Goal: Task Accomplishment & Management: Use online tool/utility

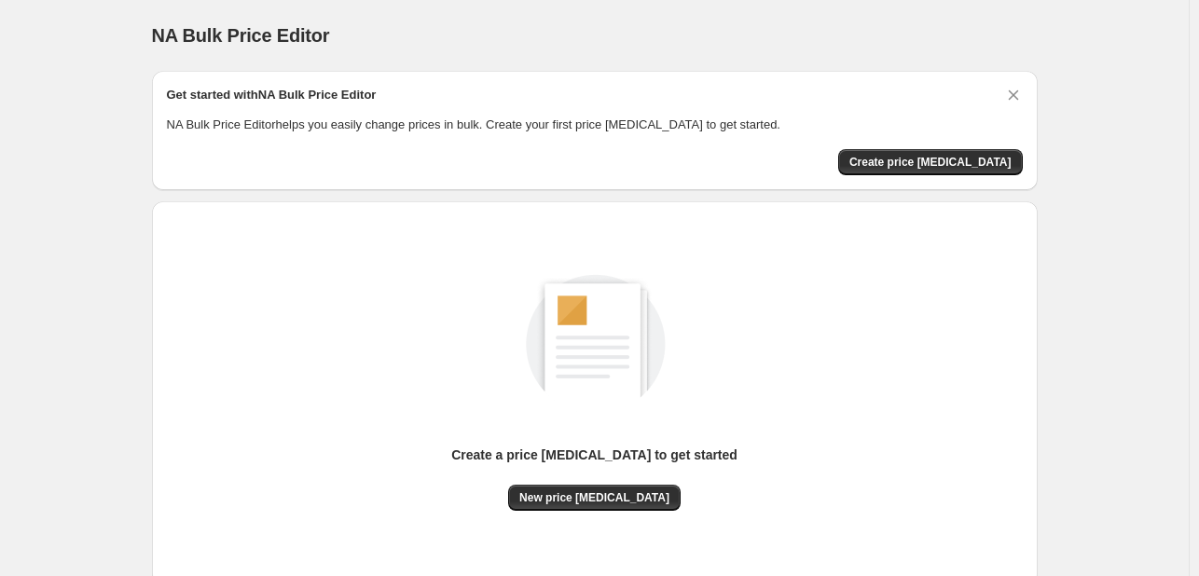
click at [605, 471] on div "Create a price [MEDICAL_DATA] to get started" at bounding box center [594, 464] width 286 height 39
click at [603, 488] on button "New price [MEDICAL_DATA]" at bounding box center [594, 498] width 172 height 26
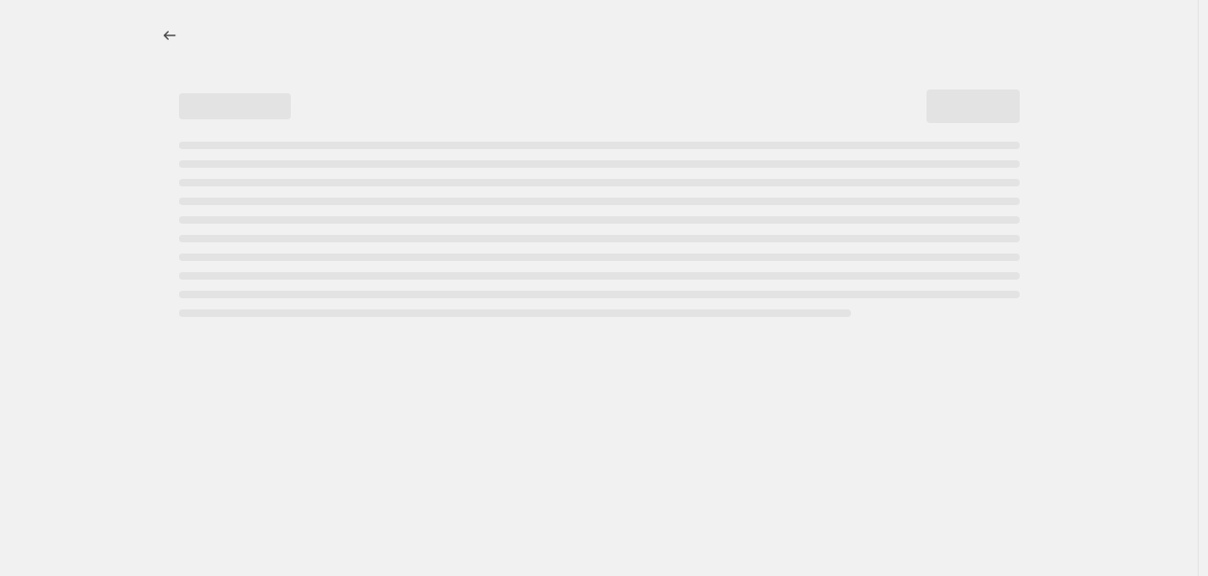
select select "percentage"
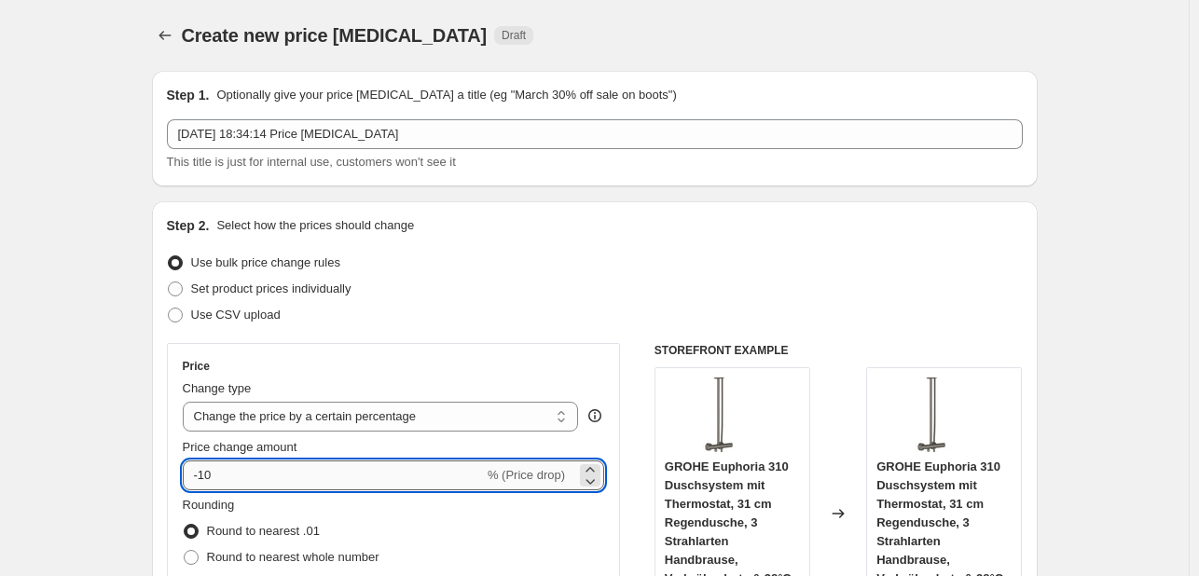
click at [306, 474] on input "-10" at bounding box center [333, 475] width 301 height 30
type input "-1"
type input "-30"
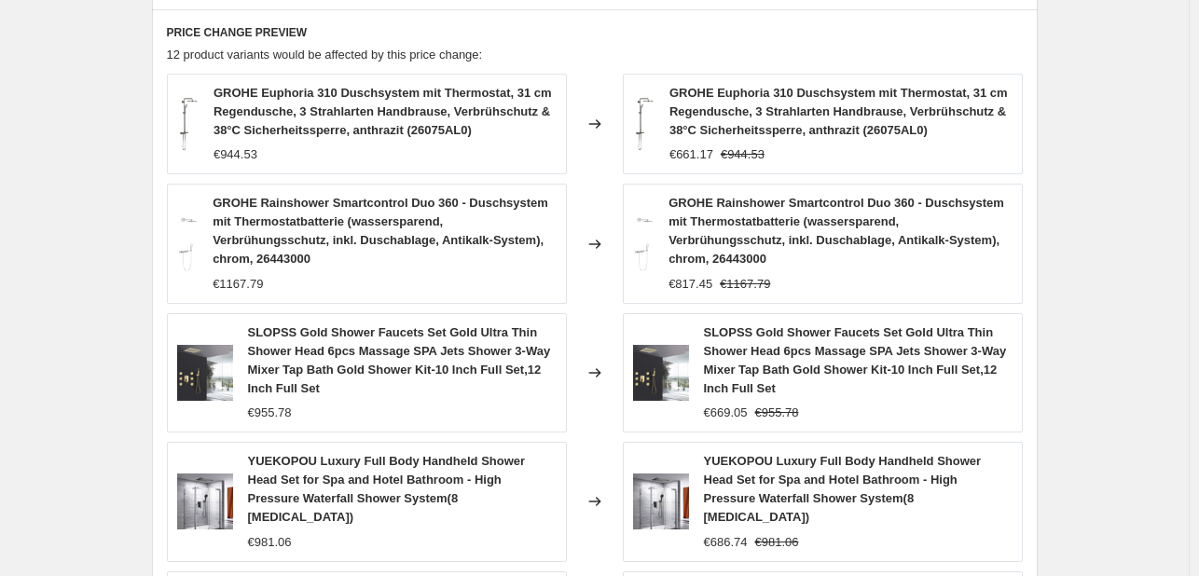
scroll to position [1446, 0]
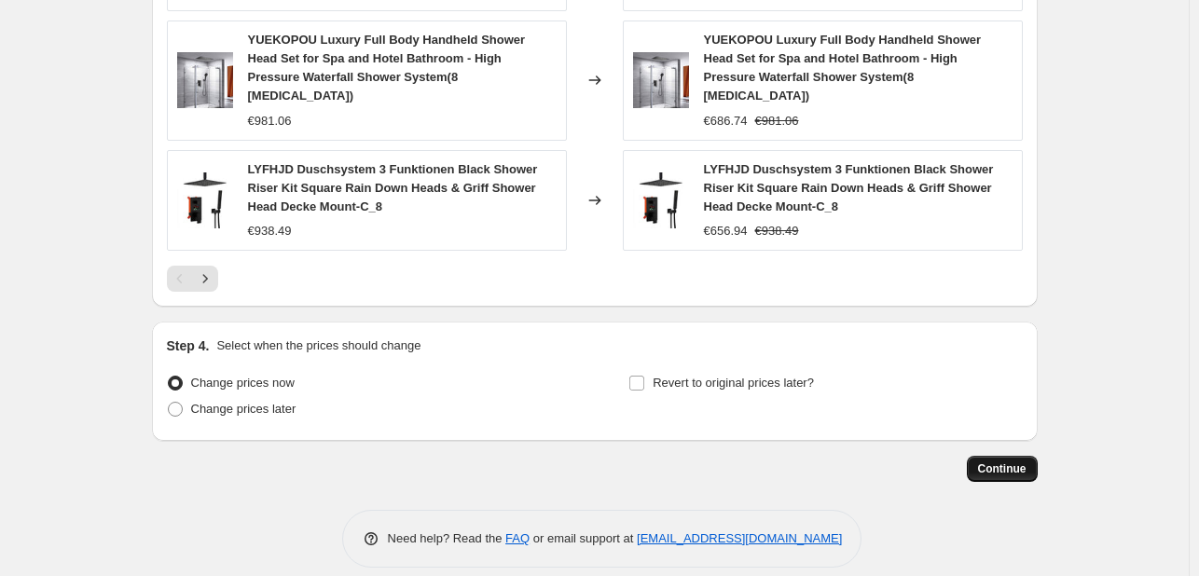
click at [988, 456] on button "Continue" at bounding box center [1001, 469] width 71 height 26
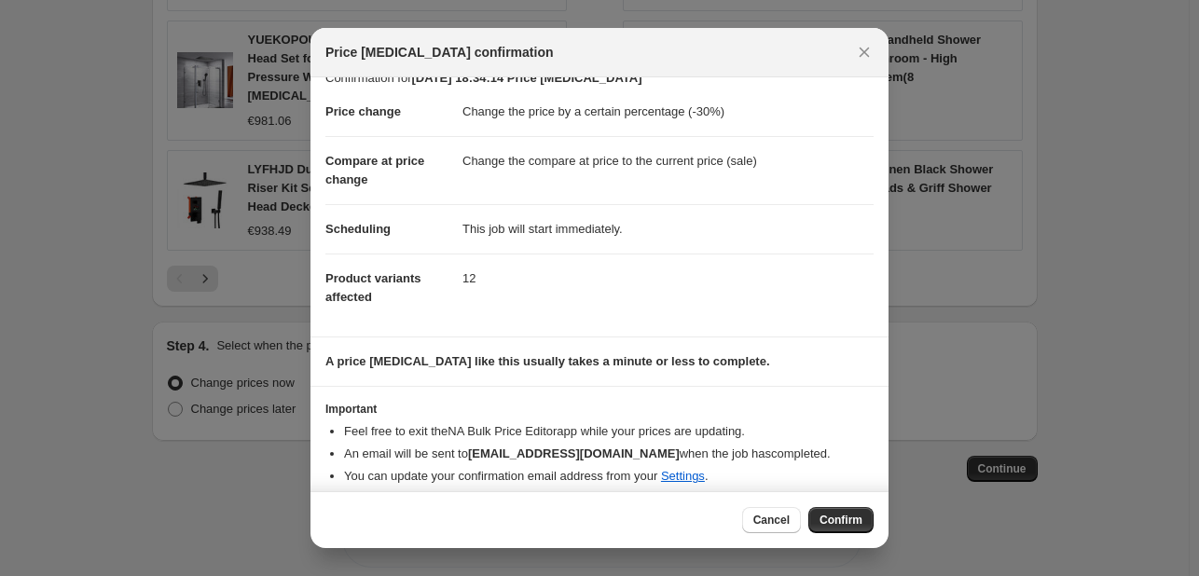
scroll to position [35, 0]
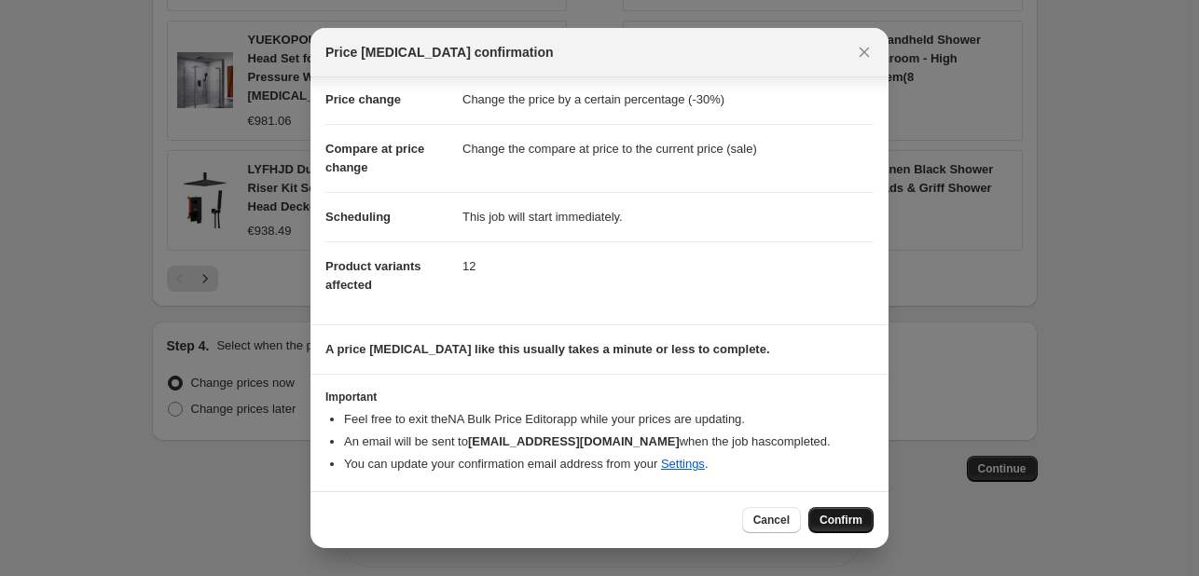
click at [857, 529] on button "Confirm" at bounding box center [840, 520] width 65 height 26
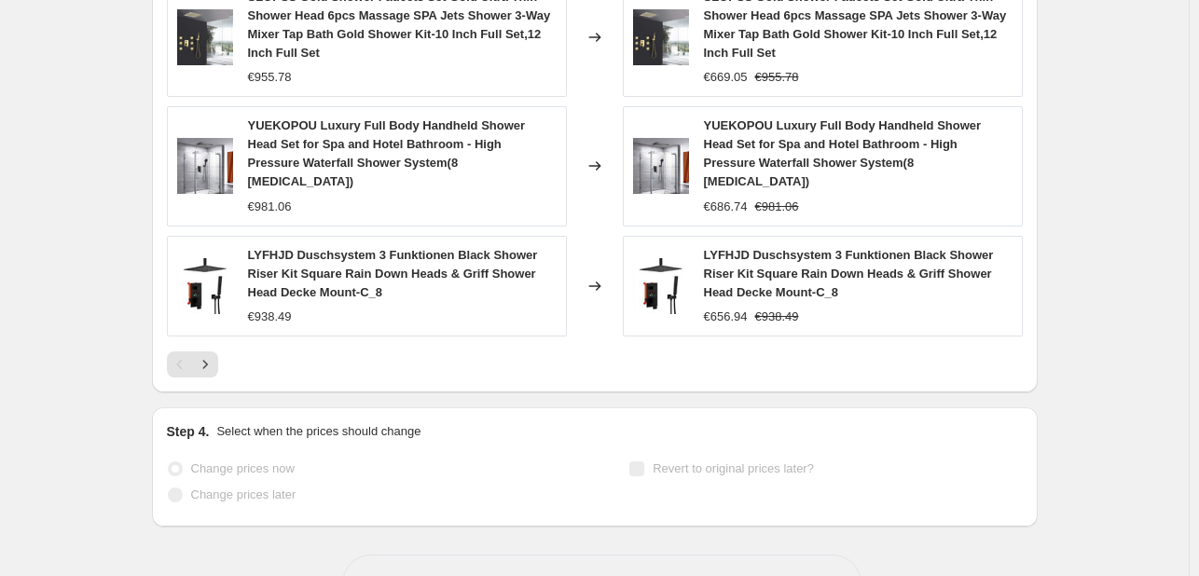
scroll to position [1495, 0]
